Goal: Task Accomplishment & Management: Manage account settings

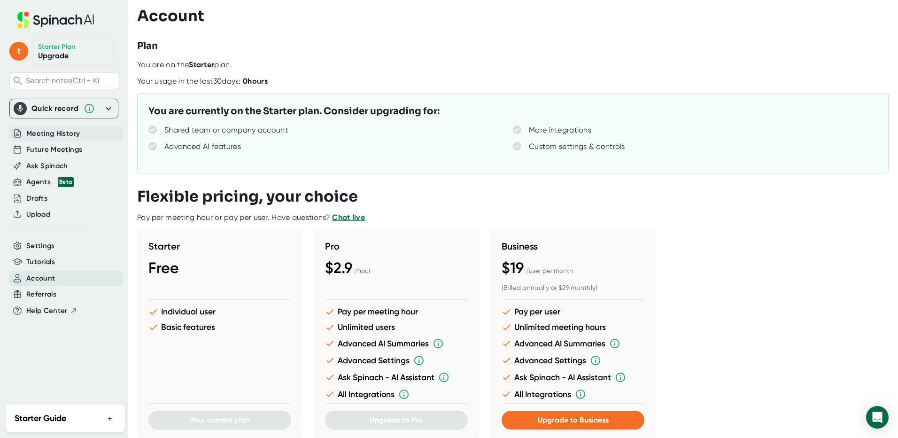
click at [57, 131] on span "Meeting History" at bounding box center [53, 133] width 54 height 11
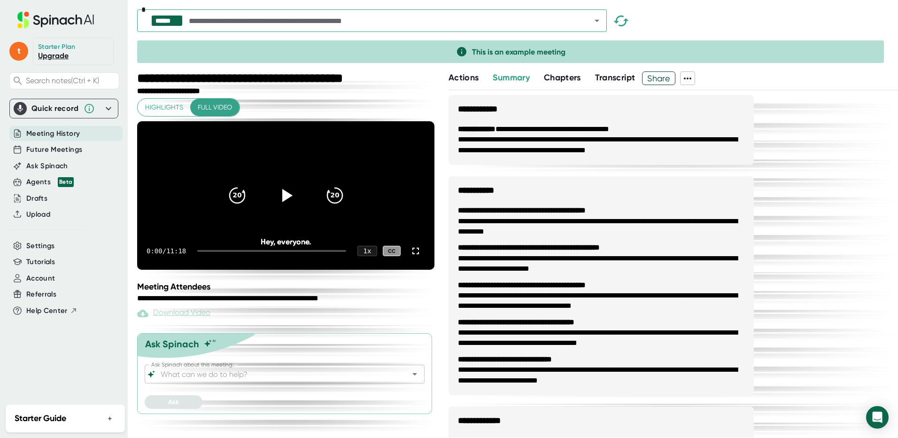
click at [474, 75] on span "Actions" at bounding box center [464, 77] width 30 height 10
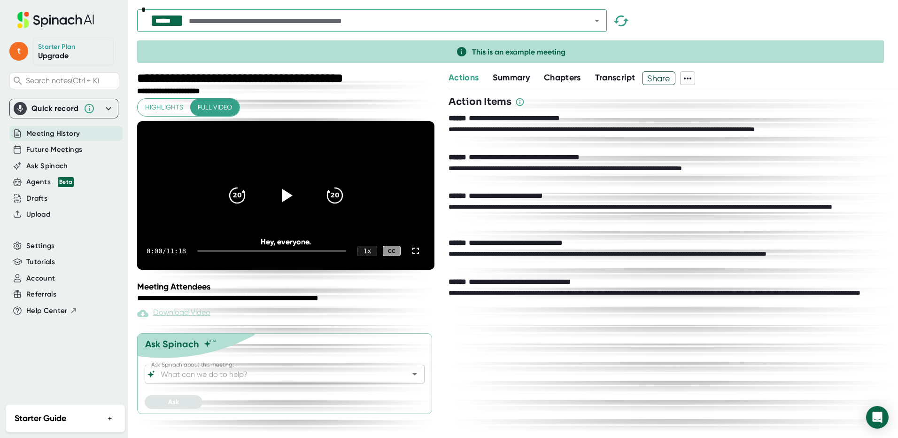
click at [692, 77] on icon at bounding box center [687, 78] width 11 height 11
click at [464, 76] on div at bounding box center [449, 219] width 898 height 438
click at [40, 245] on span "Settings" at bounding box center [40, 245] width 29 height 11
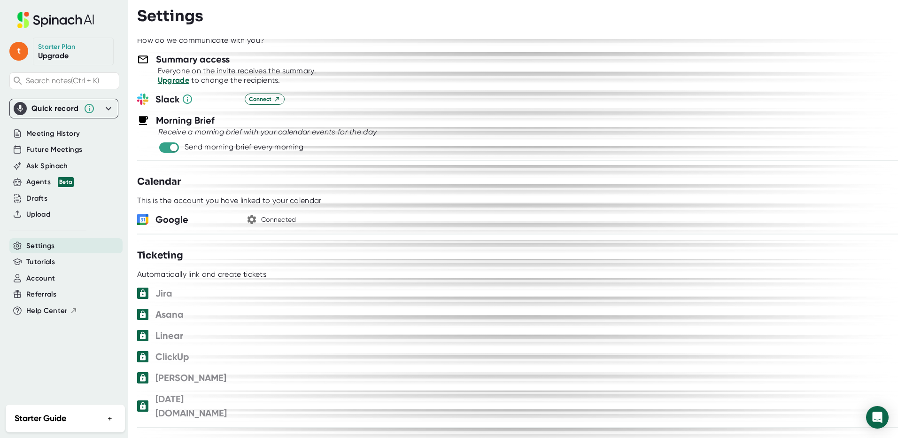
scroll to position [423, 0]
